Goal: Information Seeking & Learning: Find specific fact

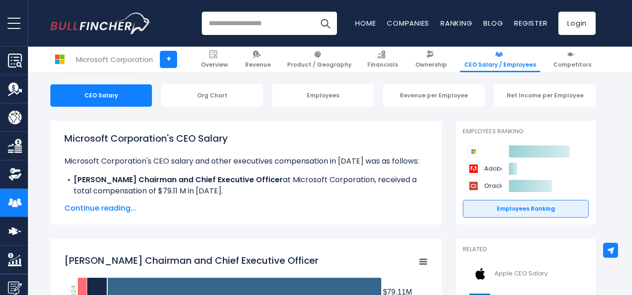
scroll to position [87, 0]
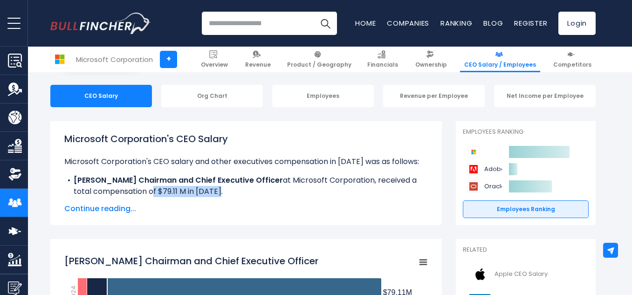
drag, startPoint x: 129, startPoint y: 195, endPoint x: 211, endPoint y: 196, distance: 81.1
click at [211, 196] on li "[PERSON_NAME] Chairman and Chief Executive Officer at Microsoft Corporation, re…" at bounding box center [245, 186] width 363 height 22
click at [340, 160] on p "Microsoft Corporation's CEO salary and other executives compensation in [DATE] …" at bounding box center [245, 161] width 363 height 11
drag, startPoint x: 140, startPoint y: 193, endPoint x: 156, endPoint y: 192, distance: 16.3
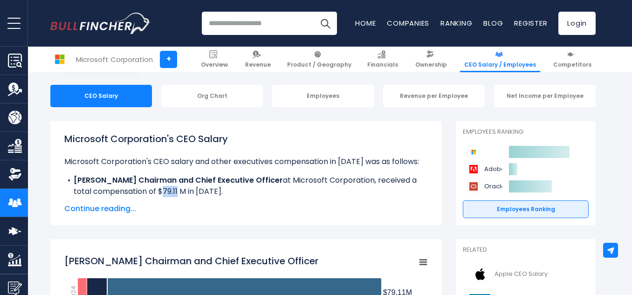
click at [156, 192] on li "[PERSON_NAME] Chairman and Chief Executive Officer at Microsoft Corporation, re…" at bounding box center [245, 186] width 363 height 22
click at [353, 162] on p "Microsoft Corporation's CEO salary and other executives compensation in [DATE] …" at bounding box center [245, 161] width 363 height 11
drag, startPoint x: 143, startPoint y: 194, endPoint x: 160, endPoint y: 190, distance: 16.8
click at [160, 190] on li "[PERSON_NAME] Chairman and Chief Executive Officer at Microsoft Corporation, re…" at bounding box center [245, 186] width 363 height 22
copy li "79.11"
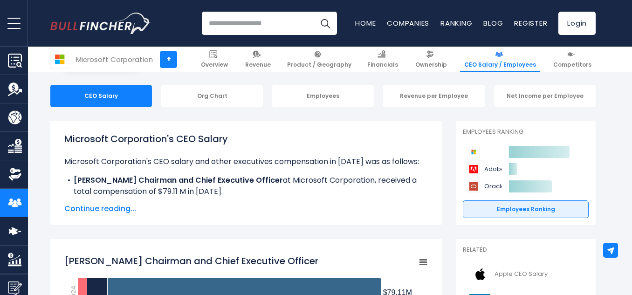
click at [100, 213] on span "Continue reading..." at bounding box center [245, 208] width 363 height 11
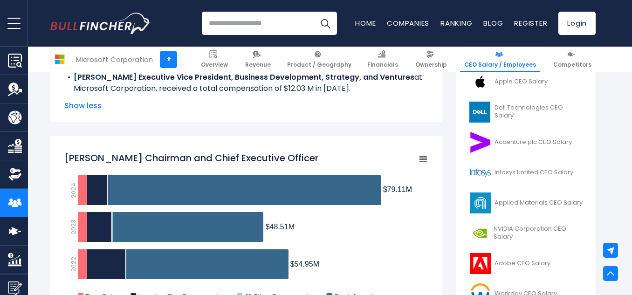
scroll to position [284, 0]
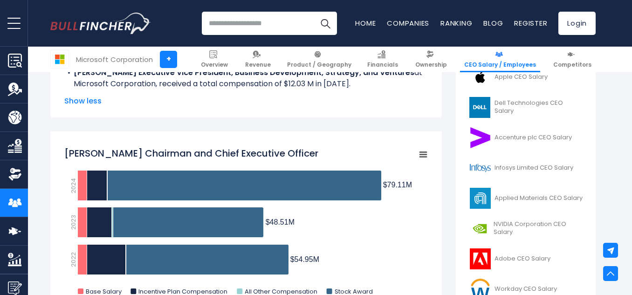
drag, startPoint x: 388, startPoint y: 191, endPoint x: 396, endPoint y: 191, distance: 7.5
click at [396, 191] on rect "Satya Nadella Chairman and Chief Executive Officer" at bounding box center [245, 223] width 363 height 163
drag, startPoint x: 412, startPoint y: 185, endPoint x: 388, endPoint y: 185, distance: 24.2
click at [388, 185] on icon "Created with Highcharts 12.1.2 Chart context menu [PERSON_NAME] Chairman and Ch…" at bounding box center [245, 223] width 363 height 163
click at [394, 192] on rect "Satya Nadella Chairman and Chief Executive Officer" at bounding box center [245, 223] width 363 height 163
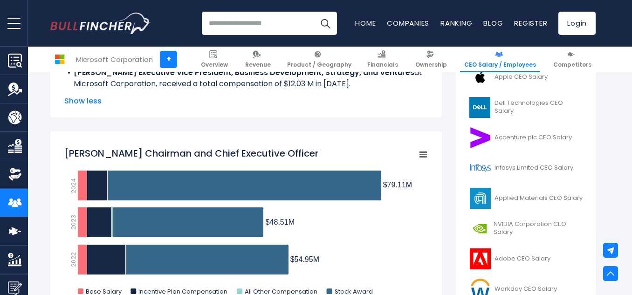
click at [394, 192] on rect "Satya Nadella Chairman and Chief Executive Officer" at bounding box center [245, 223] width 363 height 163
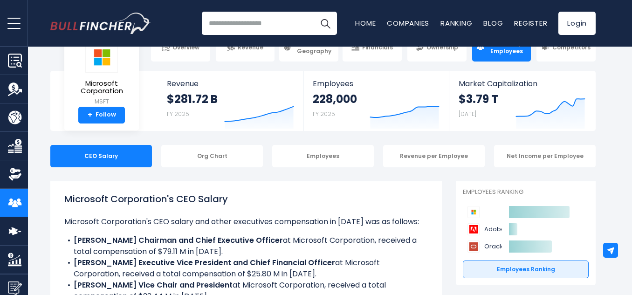
scroll to position [27, 0]
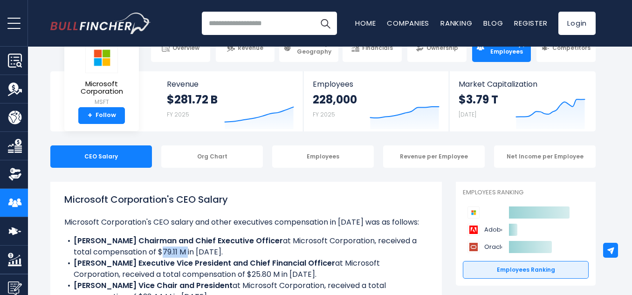
drag, startPoint x: 139, startPoint y: 253, endPoint x: 166, endPoint y: 252, distance: 27.0
click at [166, 252] on li "[PERSON_NAME] Chairman and Chief Executive Officer at Microsoft Corporation, re…" at bounding box center [245, 246] width 363 height 22
